Goal: Task Accomplishment & Management: Use online tool/utility

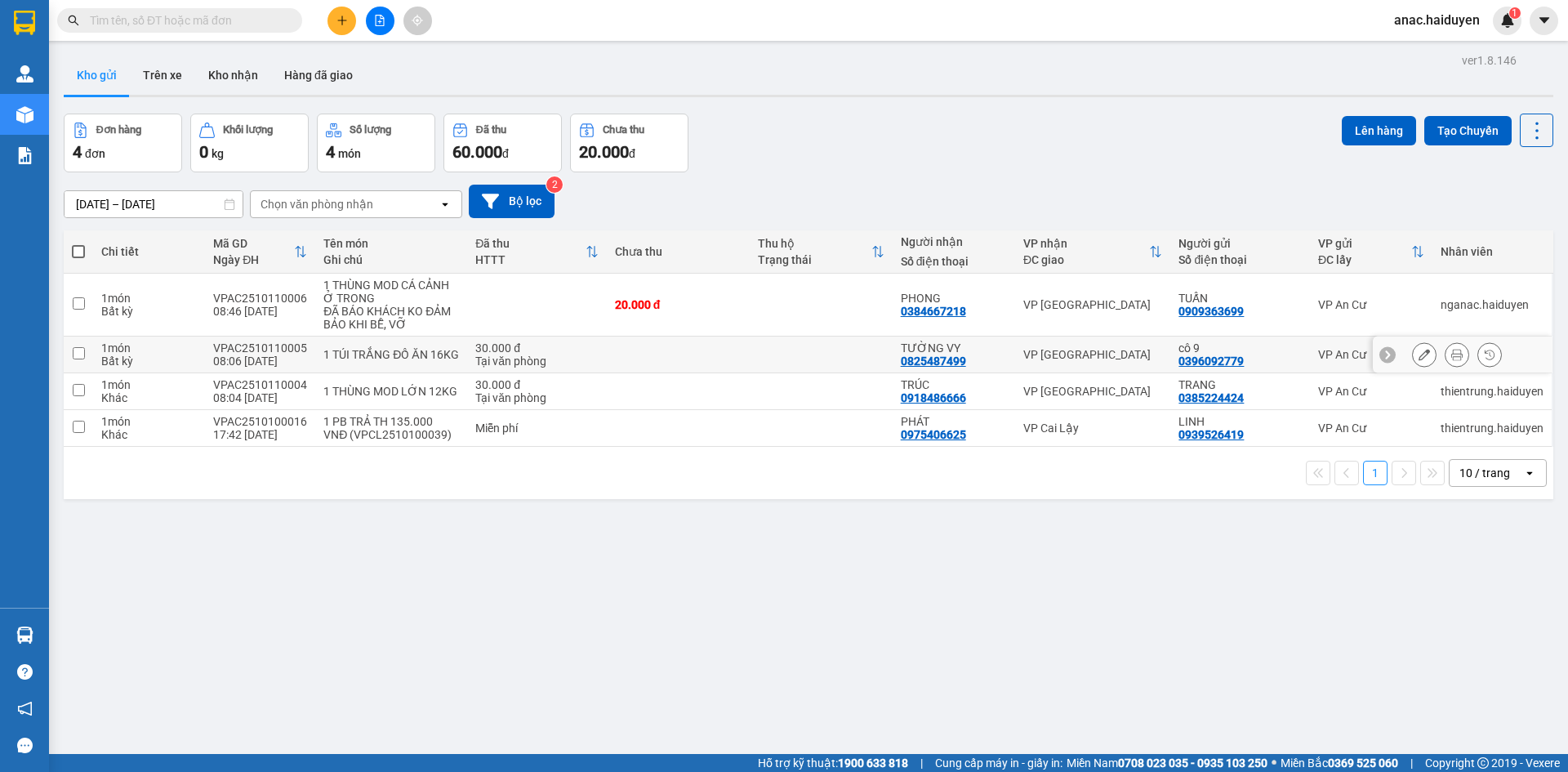
click at [73, 352] on input "checkbox" at bounding box center [78, 353] width 12 height 12
checkbox input "true"
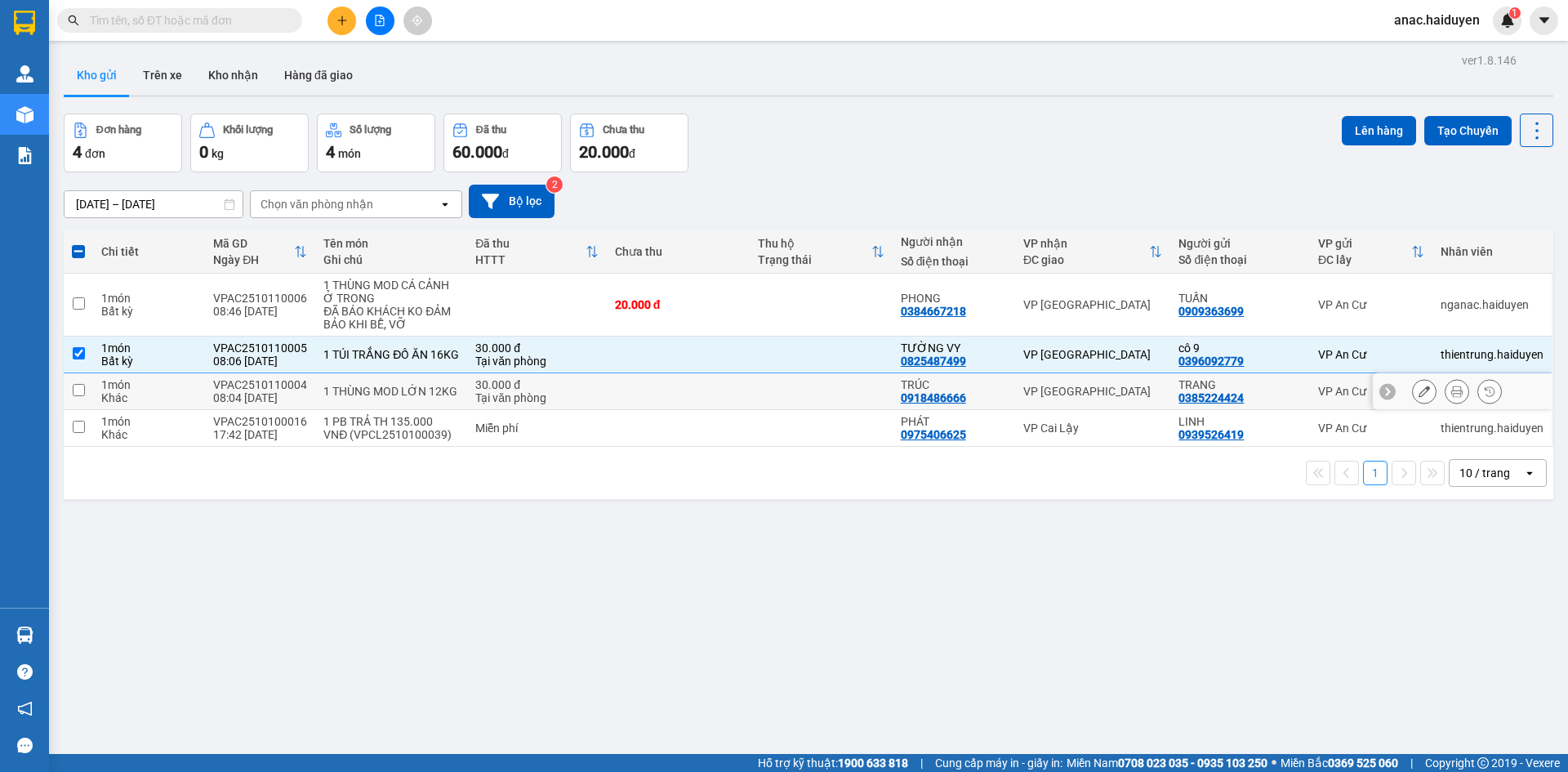
click at [76, 386] on input "checkbox" at bounding box center [78, 390] width 12 height 12
checkbox input "true"
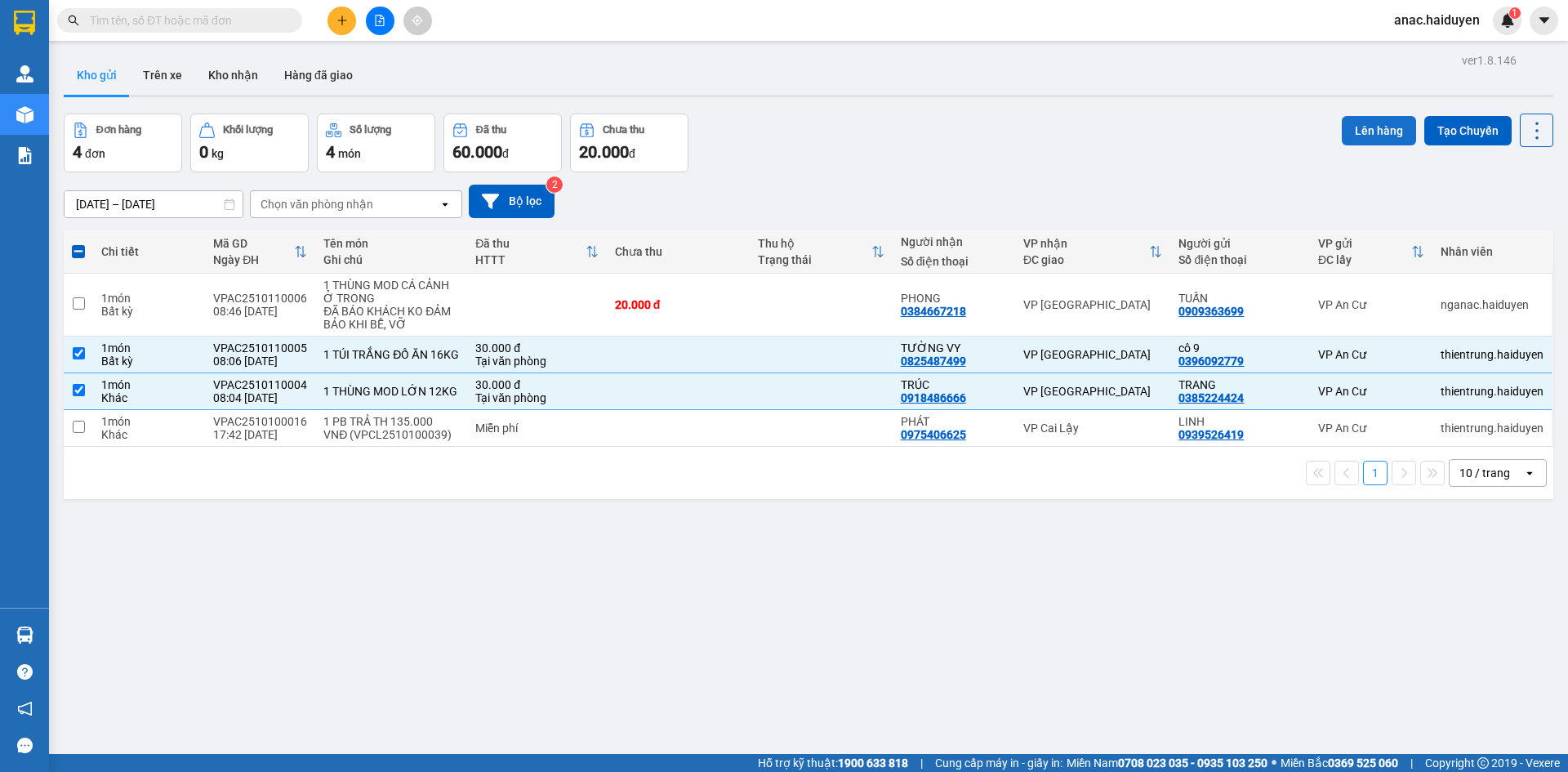
click at [1358, 128] on button "Lên hàng" at bounding box center [1378, 131] width 74 height 29
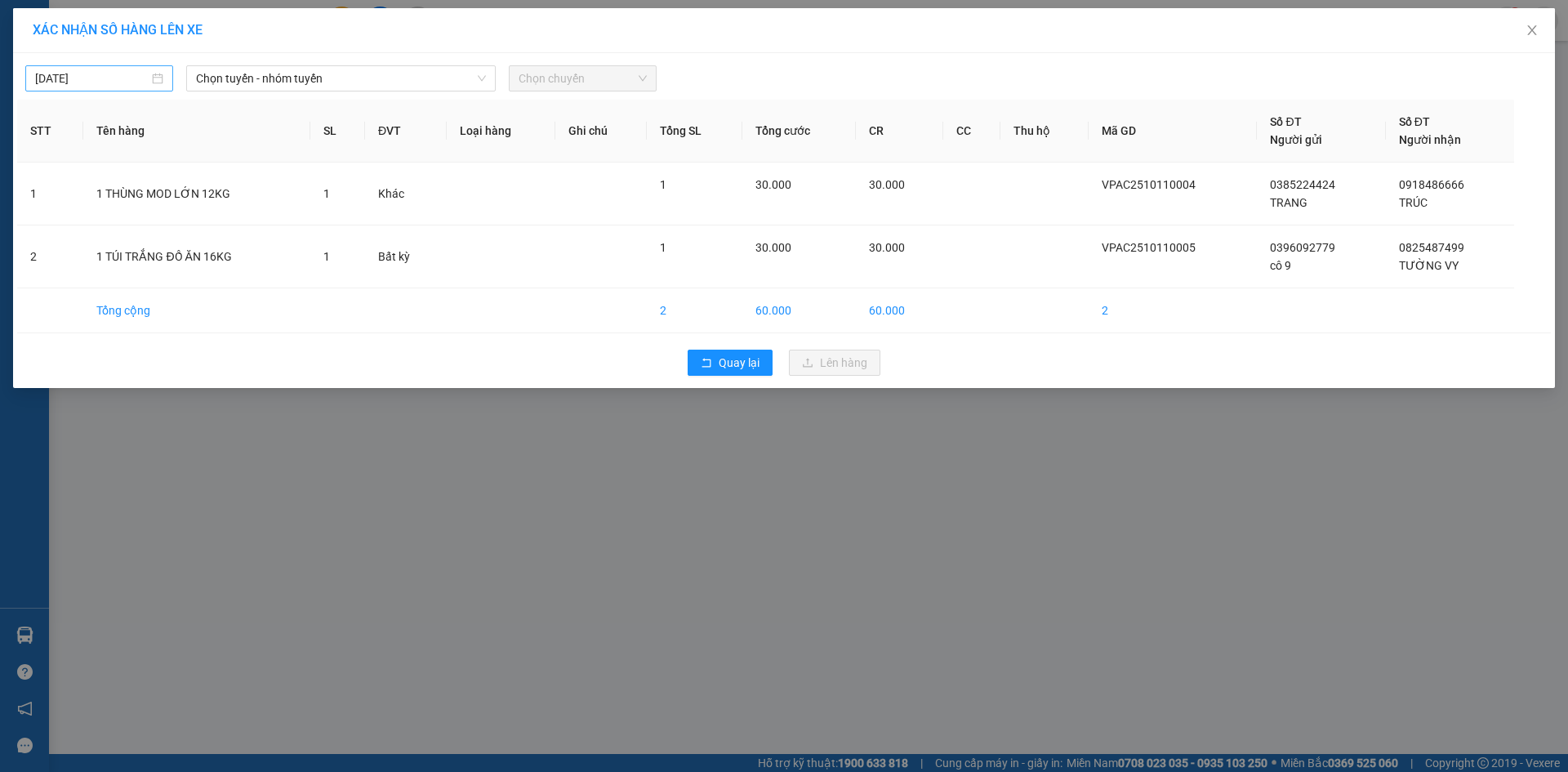
click at [134, 82] on input "[DATE]" at bounding box center [92, 79] width 114 height 18
type input "[DATE]"
click at [222, 202] on div "11" at bounding box center [226, 197] width 19 height 19
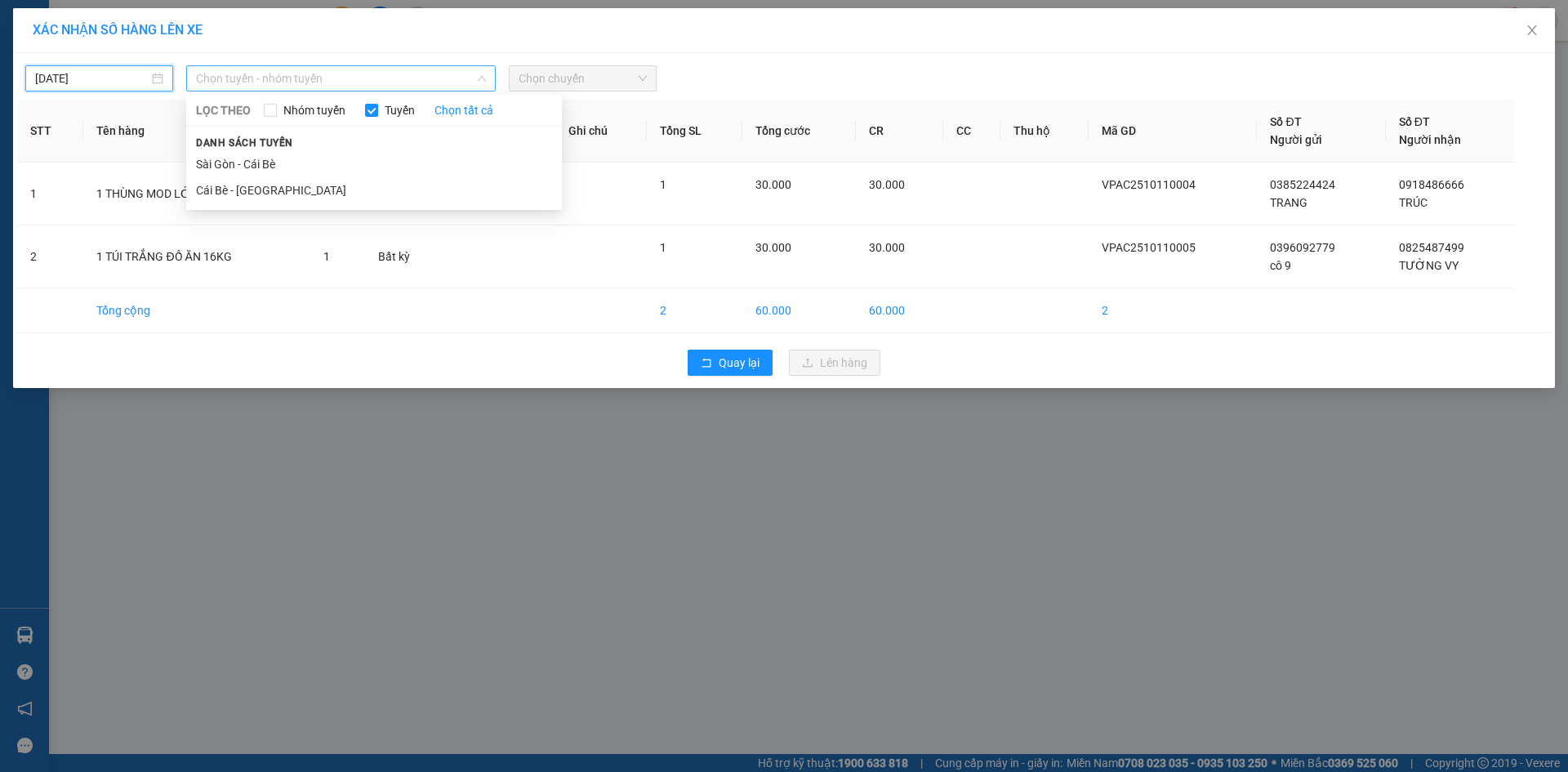
click at [380, 82] on span "Chọn tuyến - nhóm tuyến" at bounding box center [341, 78] width 290 height 25
click at [262, 189] on li "Cái Bè - [GEOGRAPHIC_DATA]" at bounding box center [374, 190] width 376 height 26
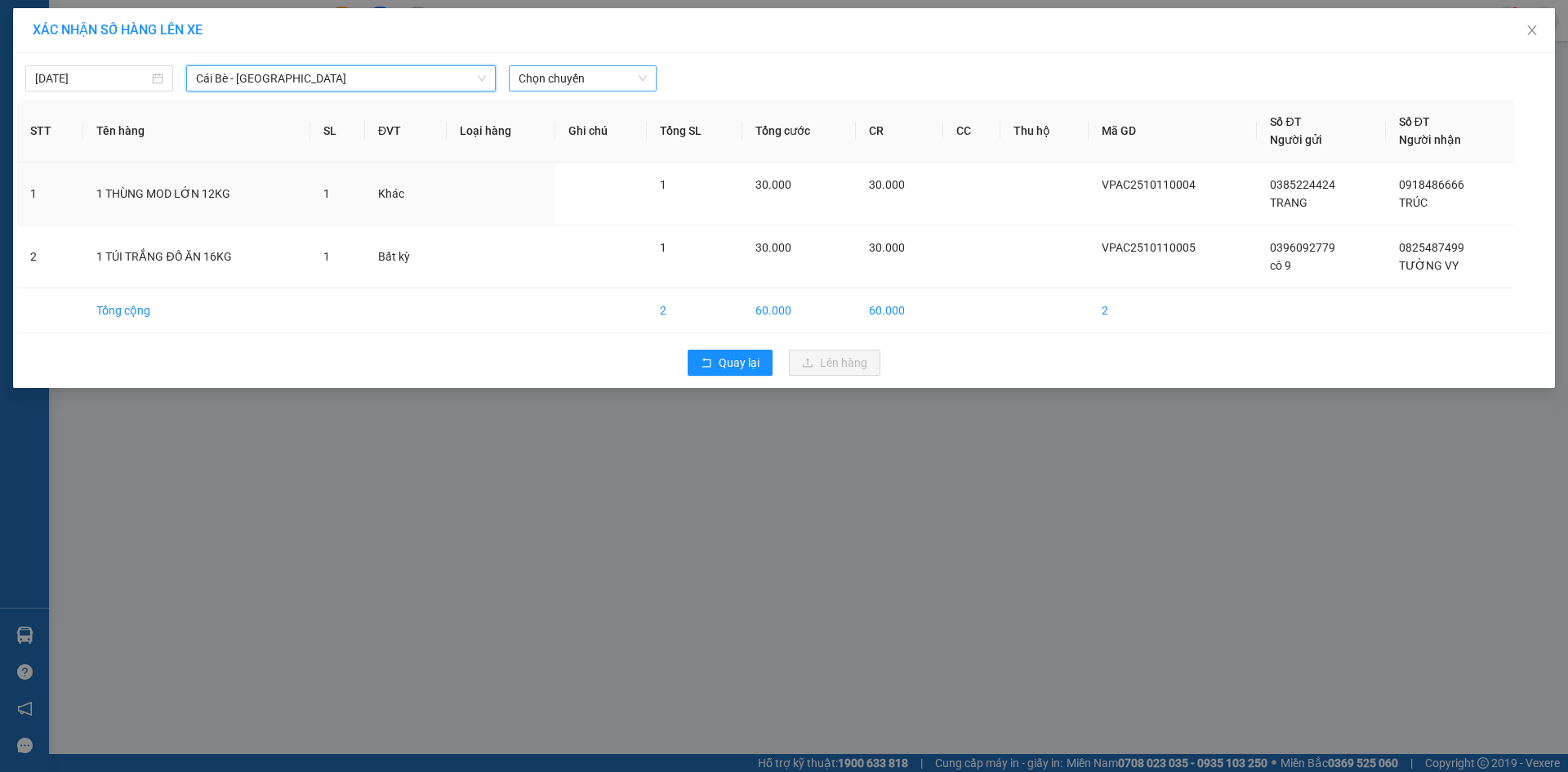
click at [578, 66] on span "Chọn chuyến" at bounding box center [582, 78] width 129 height 25
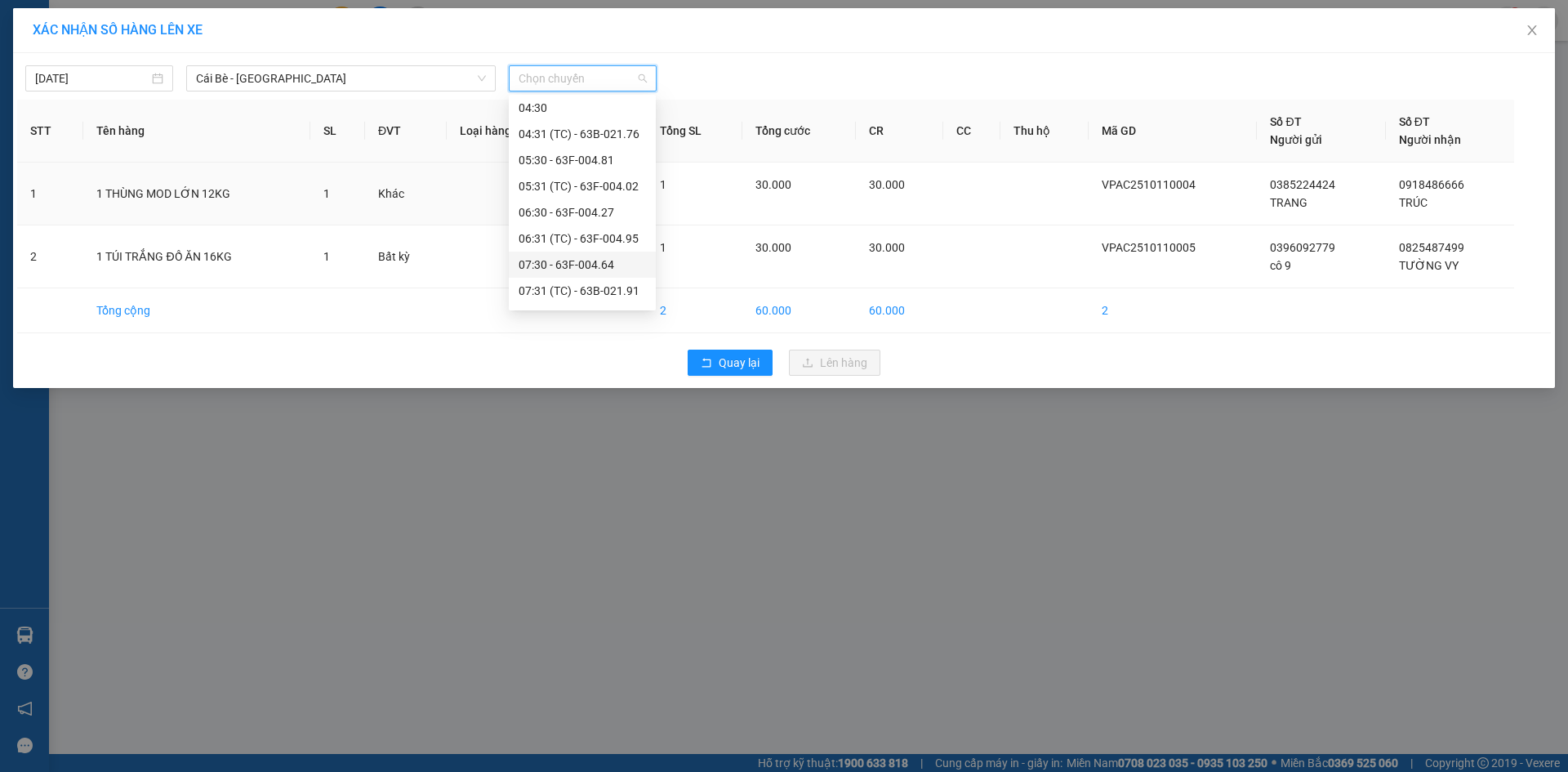
scroll to position [164, 0]
click at [558, 232] on div "08:30 - 63B-034.28" at bounding box center [581, 235] width 128 height 18
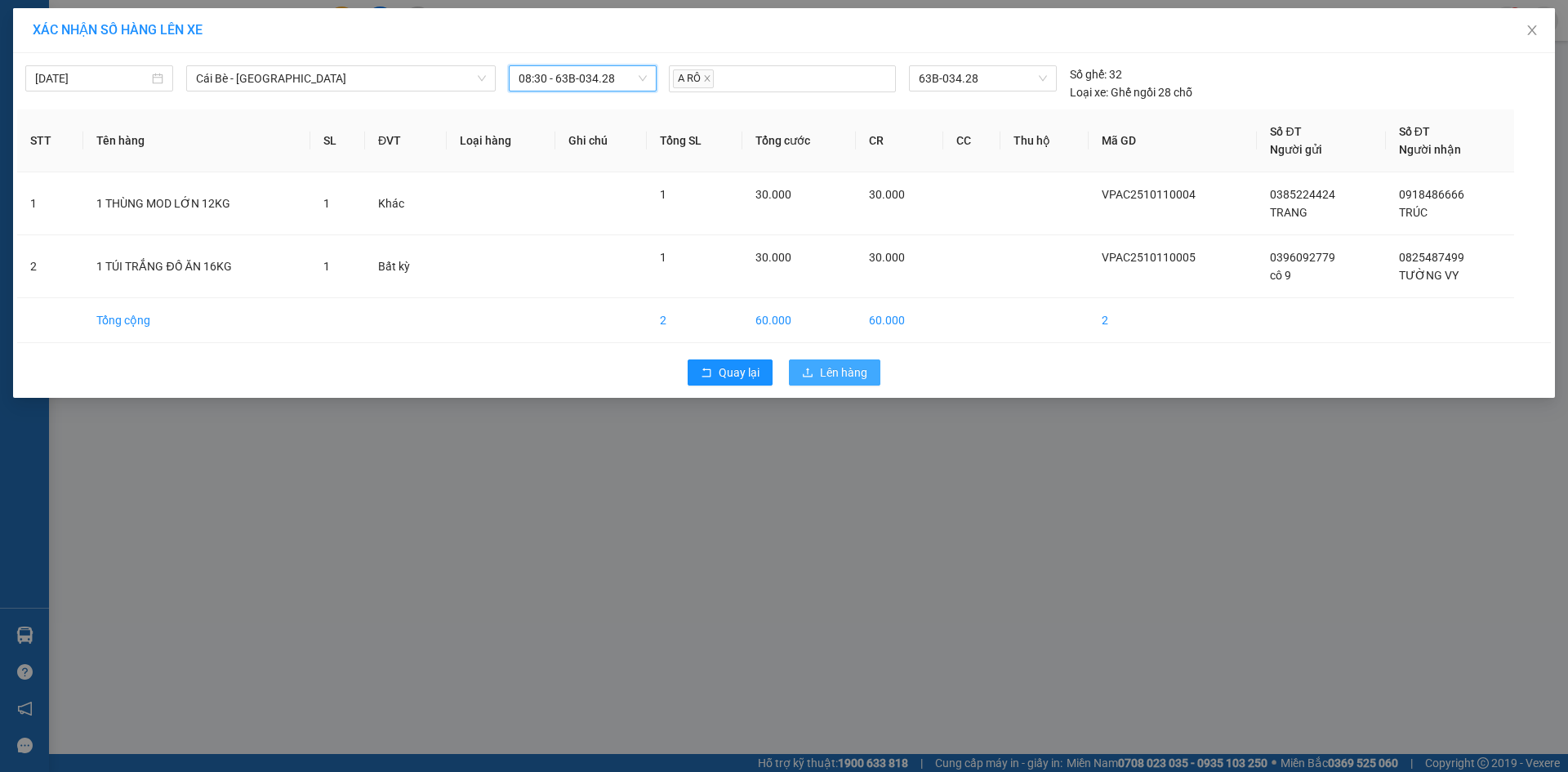
click at [867, 366] on button "Lên hàng" at bounding box center [835, 372] width 92 height 26
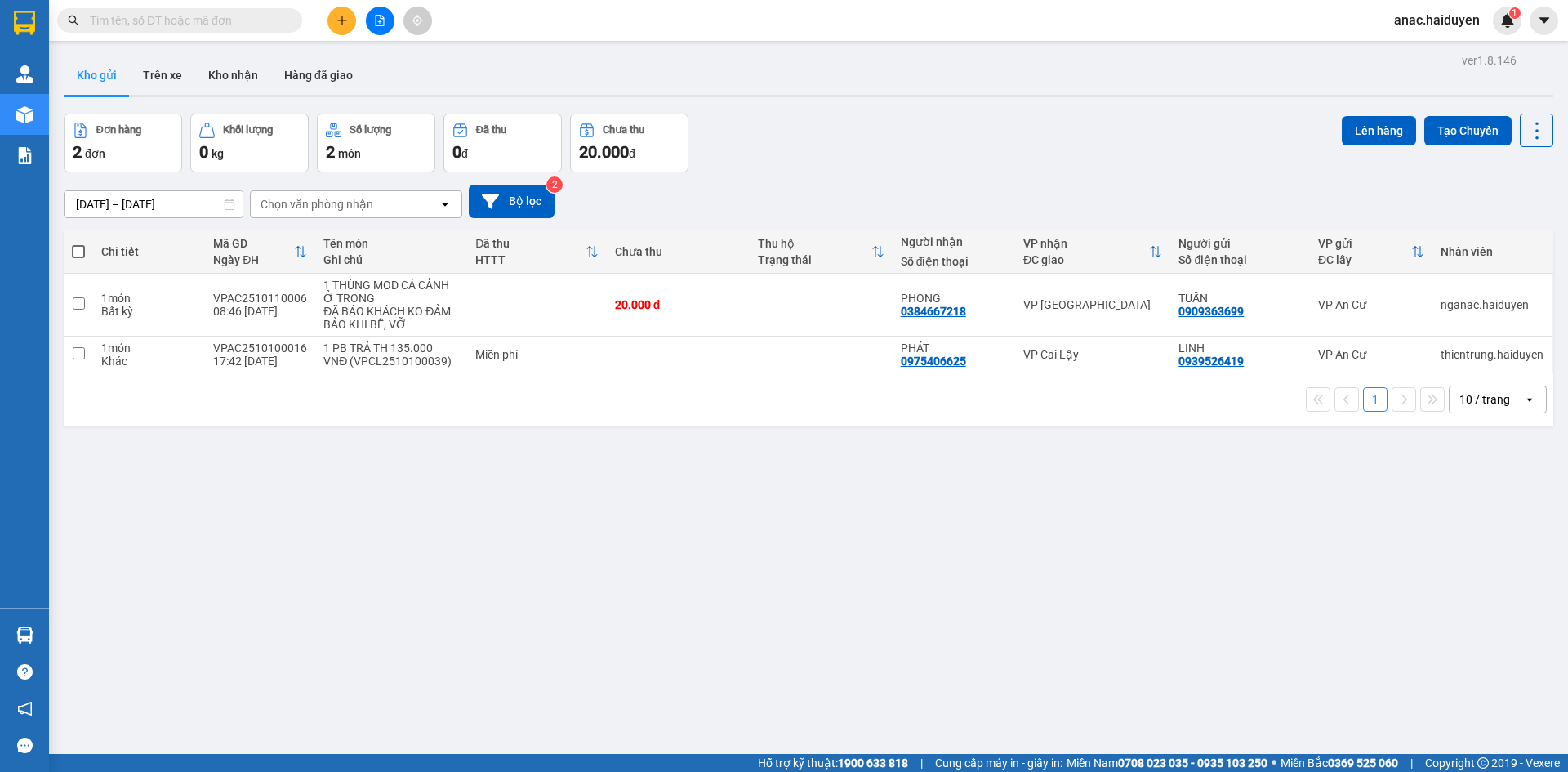
click at [296, 596] on div "ver 1.8.146 Kho gửi Trên xe Kho nhận Hàng đã giao Đơn hàng 2 đơn Khối lượng 0 k…" at bounding box center [808, 435] width 1503 height 772
